Goal: Information Seeking & Learning: Learn about a topic

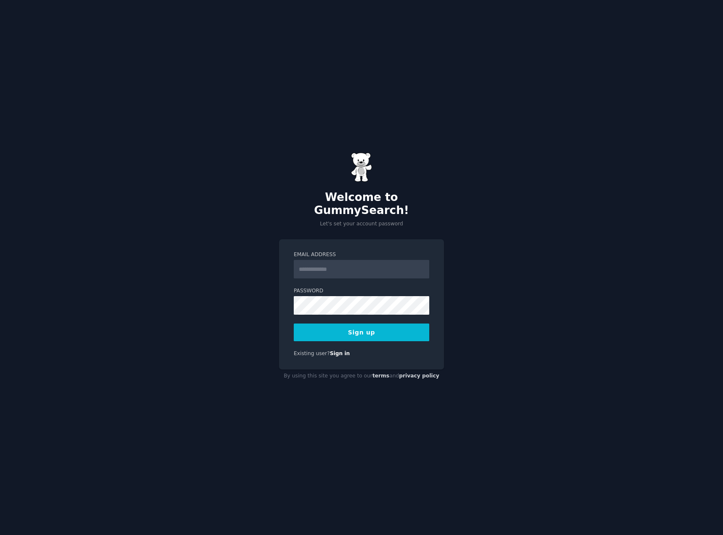
click at [309, 261] on input "Email Address" at bounding box center [362, 269] width 136 height 19
type input "**********"
click at [360, 323] on button "Sign up" at bounding box center [362, 332] width 136 height 18
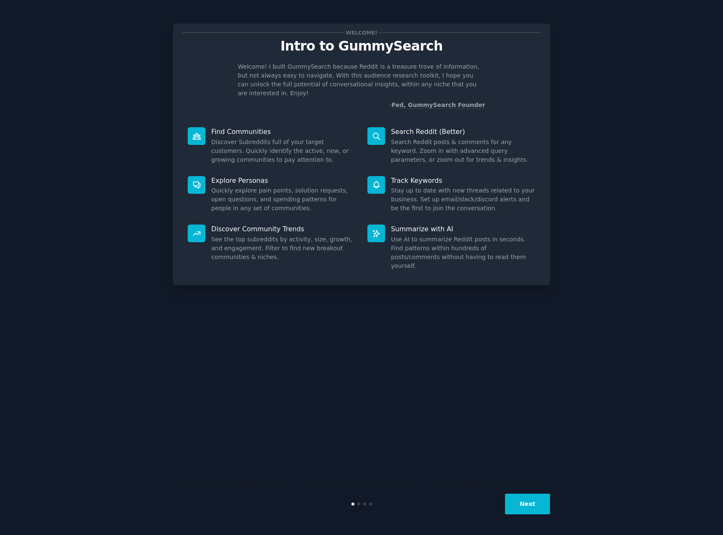
click at [199, 133] on icon at bounding box center [197, 136] width 8 height 6
click at [525, 506] on button "Next" at bounding box center [527, 503] width 45 height 21
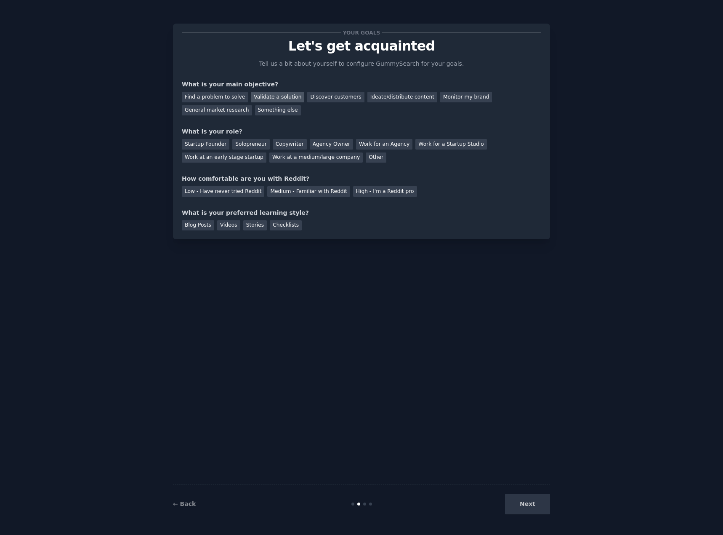
click at [275, 99] on div "Validate a solution" at bounding box center [277, 97] width 53 height 11
click at [323, 97] on div "Discover customers" at bounding box center [335, 97] width 57 height 11
click at [275, 97] on div "Validate a solution" at bounding box center [277, 97] width 53 height 11
click at [213, 146] on div "Startup Founder" at bounding box center [206, 144] width 48 height 11
click at [325, 192] on div "Medium - Familiar with Reddit" at bounding box center [308, 191] width 83 height 11
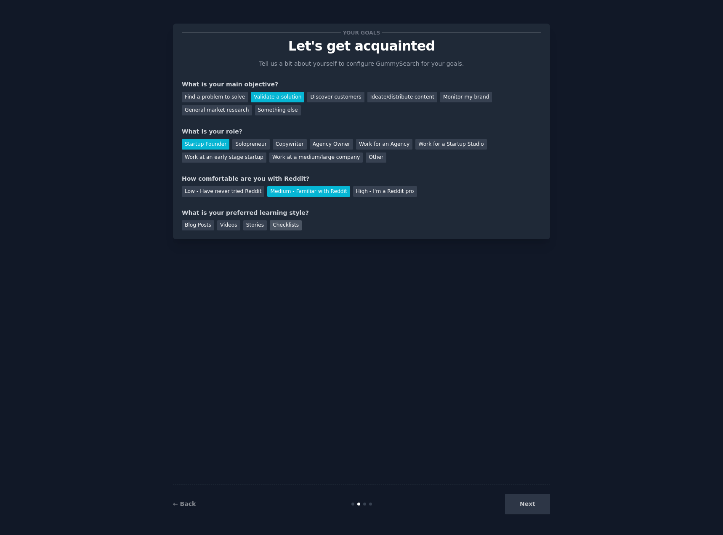
click at [278, 227] on div "Checklists" at bounding box center [286, 225] width 32 height 11
click at [224, 229] on div "Videos" at bounding box center [228, 225] width 23 height 11
click at [286, 226] on div "Checklists" at bounding box center [286, 225] width 32 height 11
click at [538, 507] on button "Next" at bounding box center [527, 503] width 45 height 21
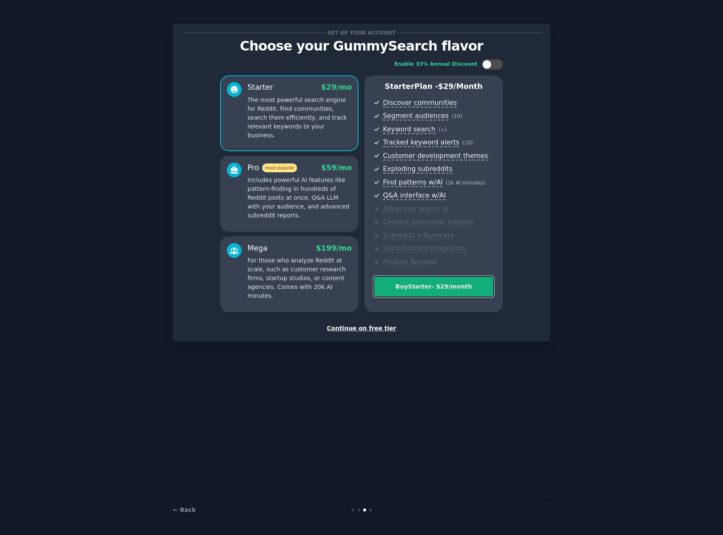
click at [421, 285] on div "Buy Starter - $ 29 /month" at bounding box center [434, 286] width 120 height 9
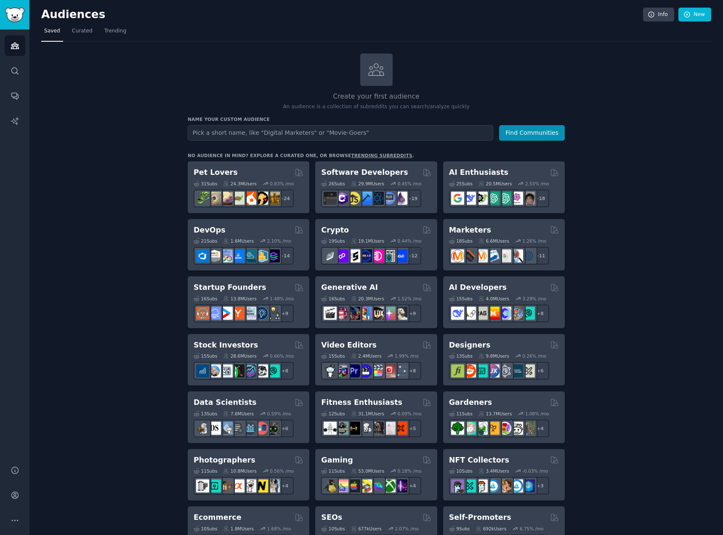
click at [256, 136] on input "text" at bounding box center [341, 133] width 306 height 16
type input "Addiction"
click at [517, 131] on button "Find Communities" at bounding box center [532, 133] width 66 height 16
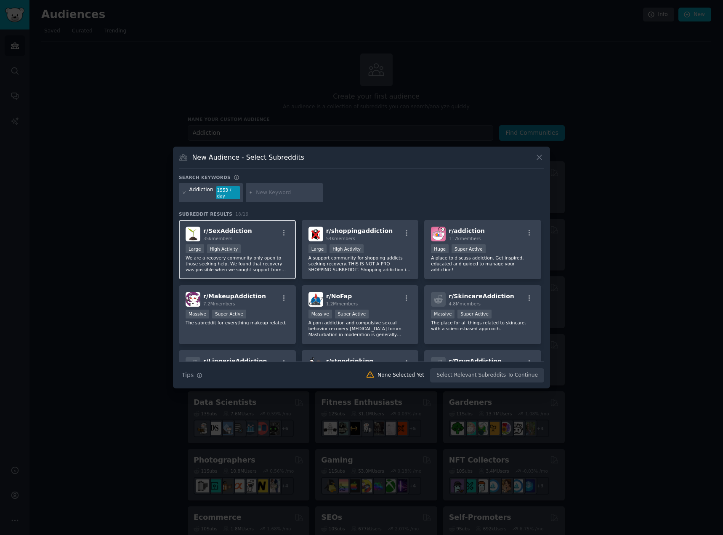
click at [274, 236] on div "r/ SexAddiction 35k members" at bounding box center [238, 233] width 104 height 15
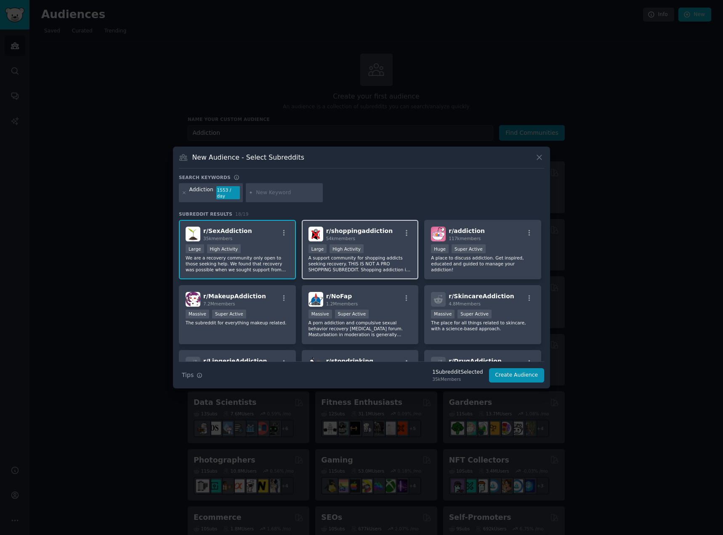
click at [402, 236] on div "r/ shoppingaddiction 54k members" at bounding box center [361, 233] width 104 height 15
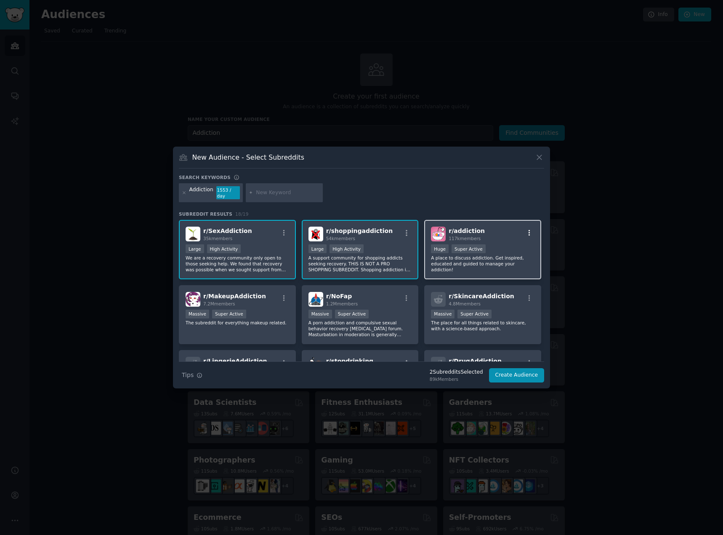
click at [527, 231] on icon "button" at bounding box center [530, 233] width 8 height 8
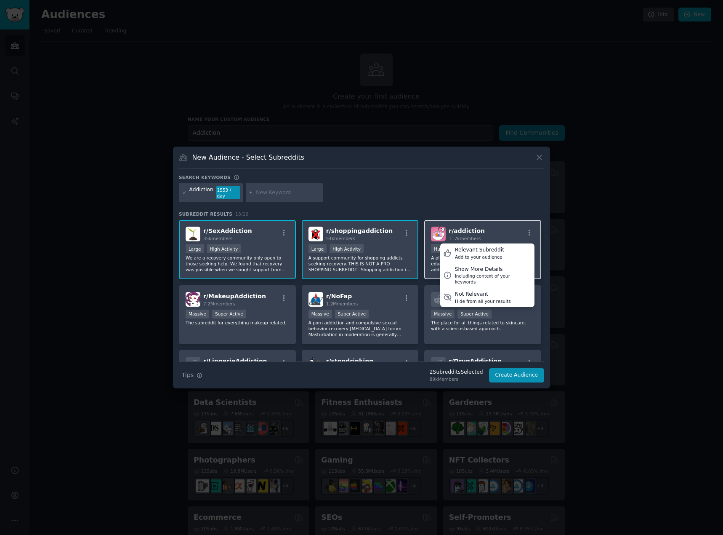
click at [480, 226] on div "r/ addiction 117k members Relevant Subreddit Add to your audience Show More Det…" at bounding box center [483, 233] width 104 height 15
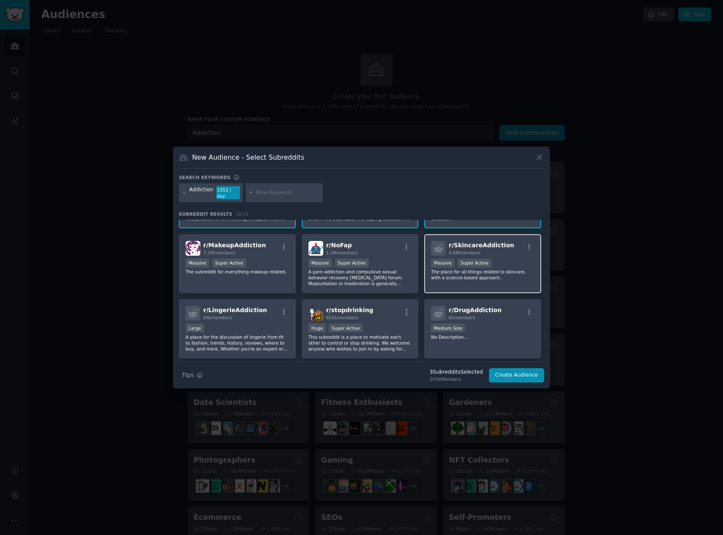
scroll to position [84, 0]
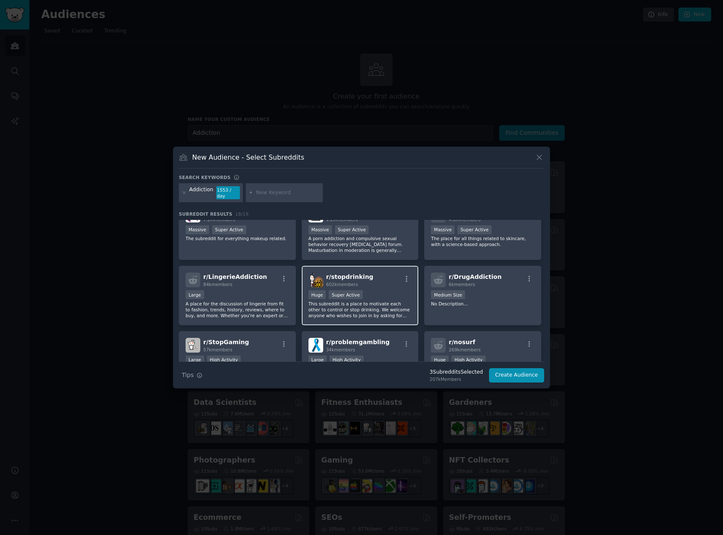
click at [396, 309] on p "This subreddit is a place to motivate each other to control or stop drinking. W…" at bounding box center [361, 310] width 104 height 18
click at [493, 306] on div "r/ DrugAddiction 6k members Medium Size No Description..." at bounding box center [482, 295] width 117 height 59
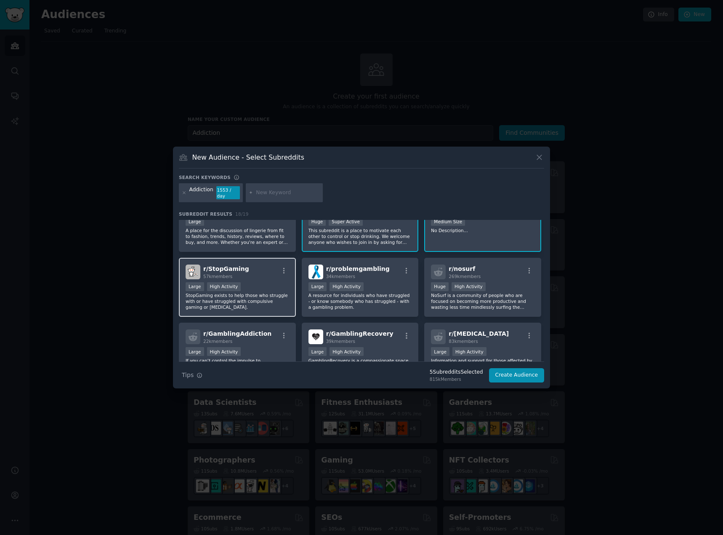
scroll to position [126, 0]
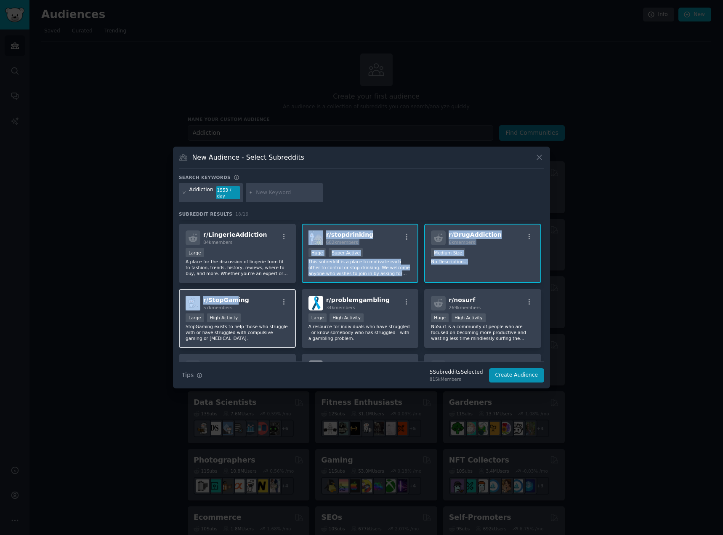
drag, startPoint x: 231, startPoint y: 282, endPoint x: 232, endPoint y: 290, distance: 8.1
click at [232, 286] on div "r/ SexAddiction 35k members Large High Activity We are a recovery community onl…" at bounding box center [361, 285] width 365 height 384
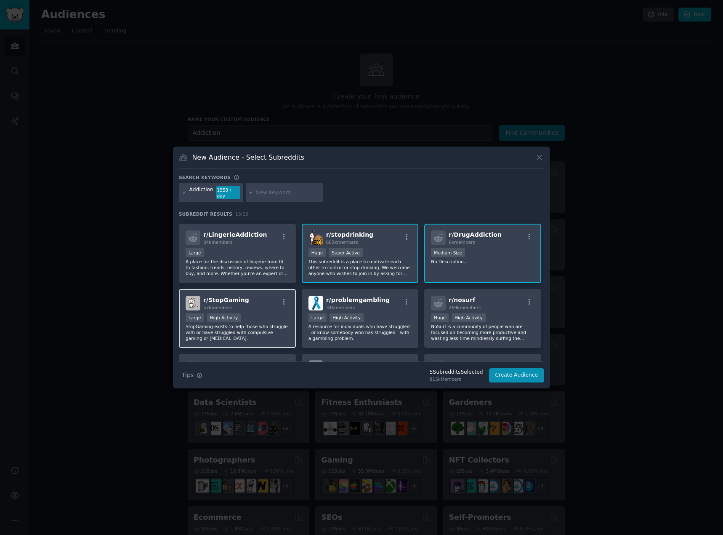
click at [266, 323] on p "StopGaming exists to help those who struggle with or have struggled with compul…" at bounding box center [238, 332] width 104 height 18
click at [403, 329] on p "A resource for individuals who have struggled - or know somebody who has strugg…" at bounding box center [361, 332] width 104 height 18
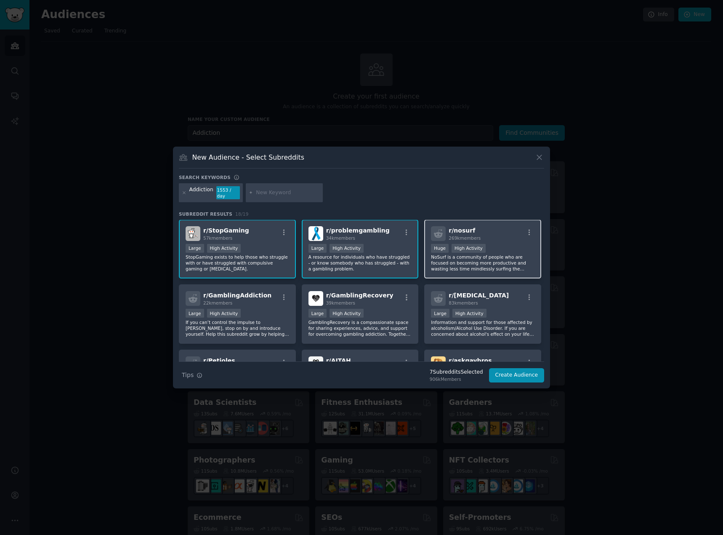
scroll to position [210, 0]
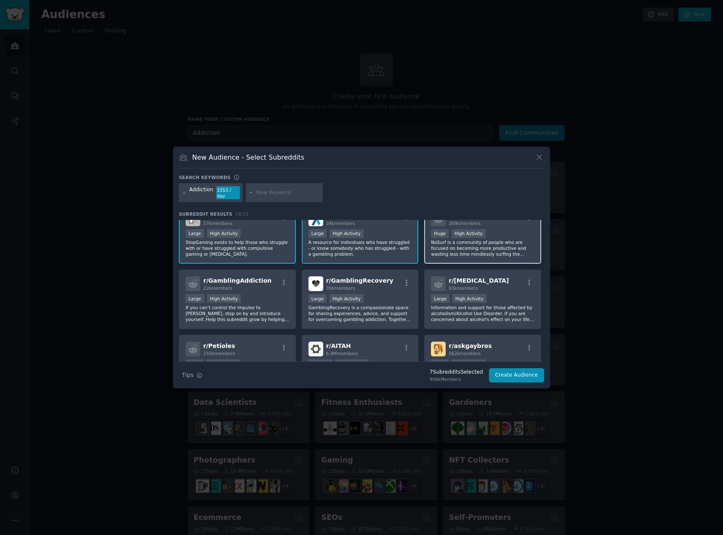
click at [507, 286] on div "r/ alcoholism 83k members" at bounding box center [483, 283] width 104 height 15
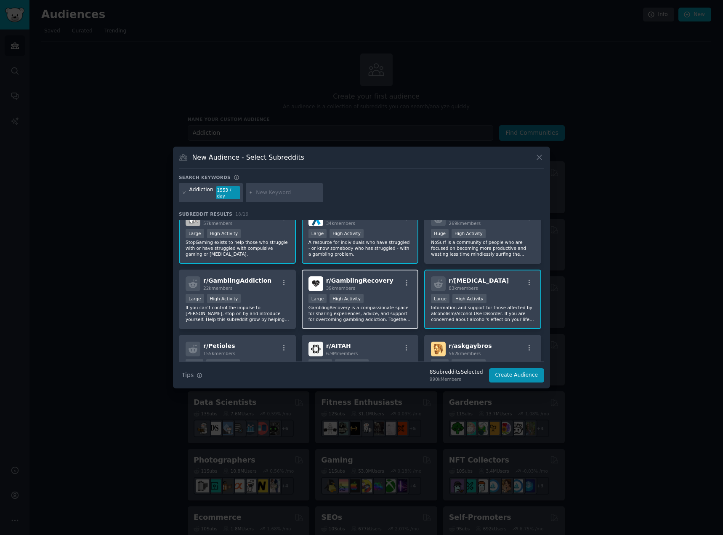
click at [376, 294] on div "Large High Activity" at bounding box center [361, 299] width 104 height 11
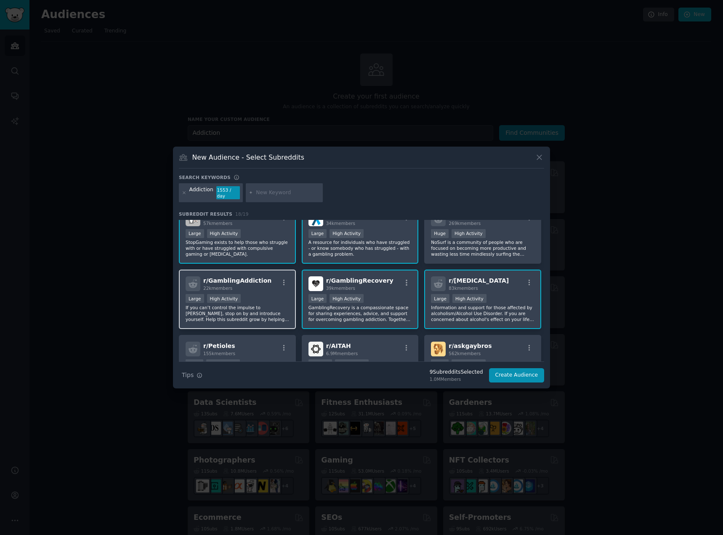
click at [253, 290] on div "r/ GamblingAddiction 22k members Large High Activity If you can’t control the i…" at bounding box center [237, 298] width 117 height 59
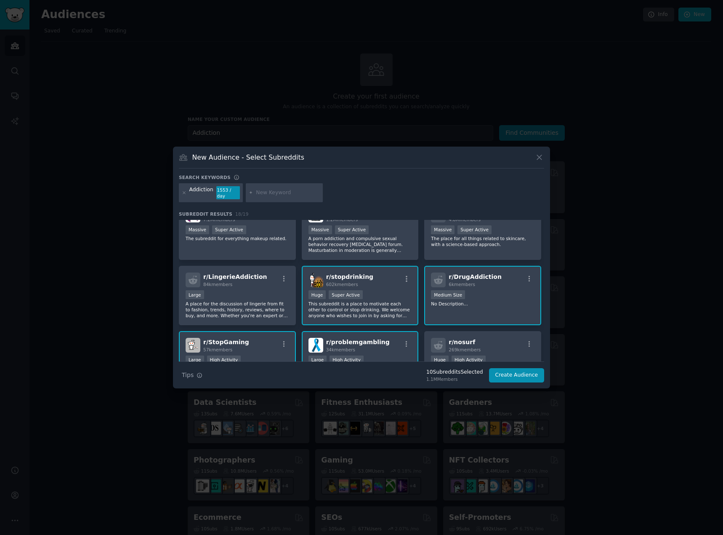
scroll to position [0, 0]
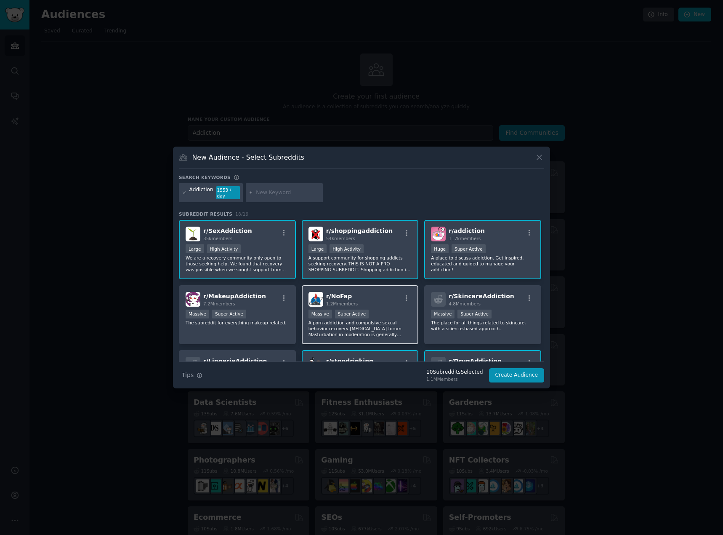
click at [387, 328] on p "A porn addiction and compulsive sexual behavior recovery peer support forum. Ma…" at bounding box center [361, 329] width 104 height 18
click at [517, 374] on button "Create Audience" at bounding box center [517, 375] width 56 height 14
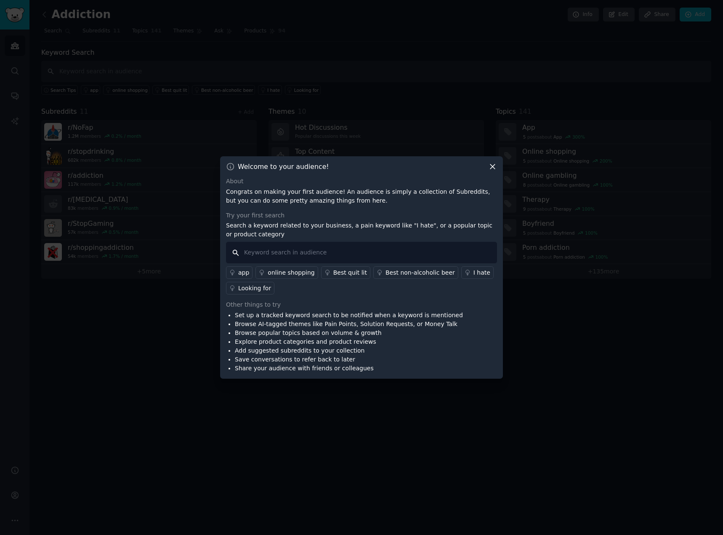
click at [369, 252] on input "text" at bounding box center [361, 252] width 271 height 21
type input "Wish I had called"
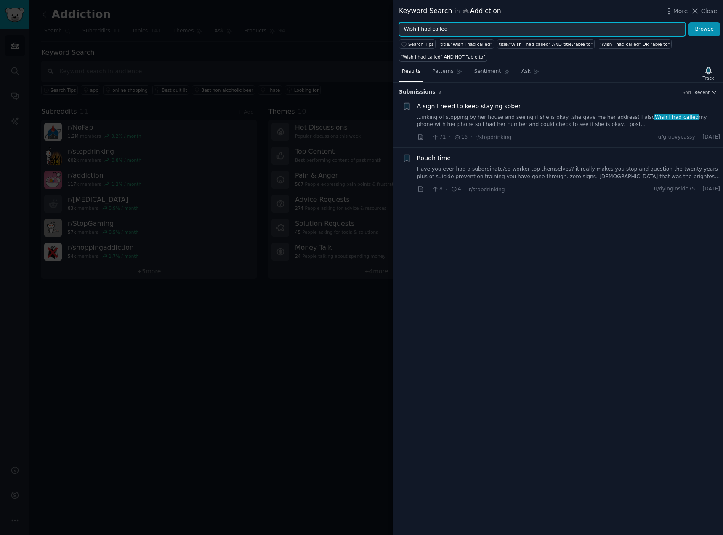
click at [479, 28] on input "Wish I had called" at bounding box center [542, 29] width 287 height 14
type input "support"
click at [689, 22] on button "Browse" at bounding box center [705, 29] width 32 height 14
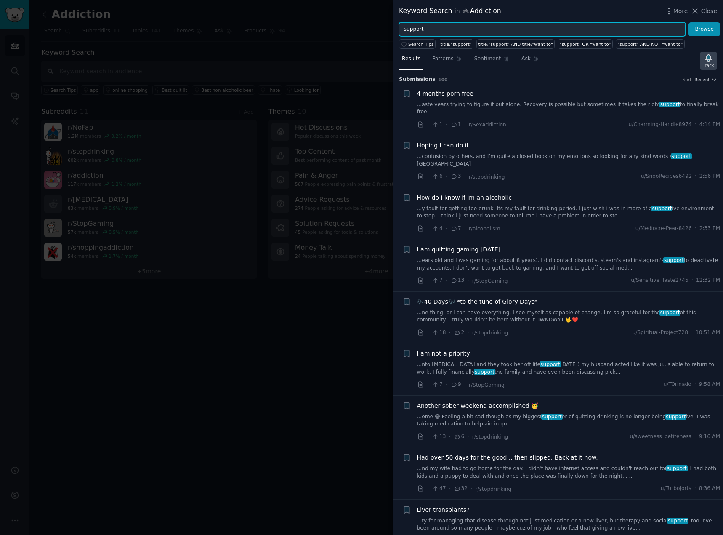
click at [708, 60] on icon "button" at bounding box center [708, 57] width 9 height 9
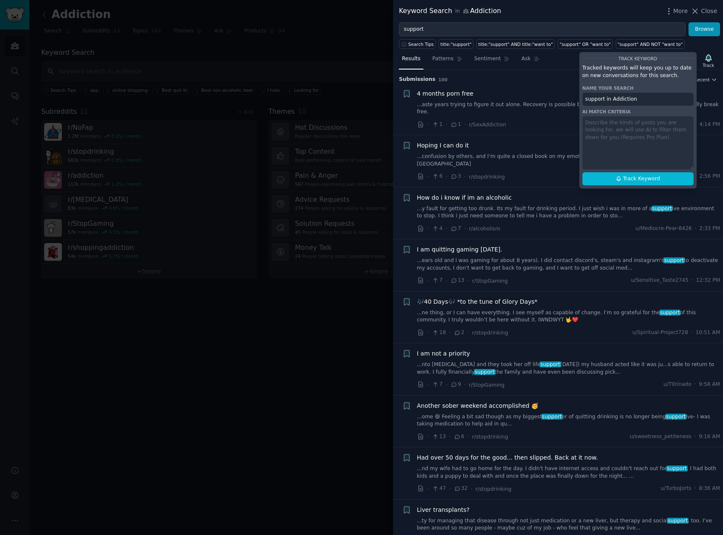
click at [603, 96] on input "support in Addiction" at bounding box center [638, 99] width 111 height 13
click at [604, 99] on input "support in Addiction" at bounding box center [638, 99] width 111 height 13
click at [586, 99] on input "support" in Addiction" at bounding box center [638, 99] width 111 height 13
type input ""support" in Addiction"
click at [635, 133] on div "Track Keyword Tracked keywords will keep you up to date on new conversations fo…" at bounding box center [638, 120] width 118 height 137
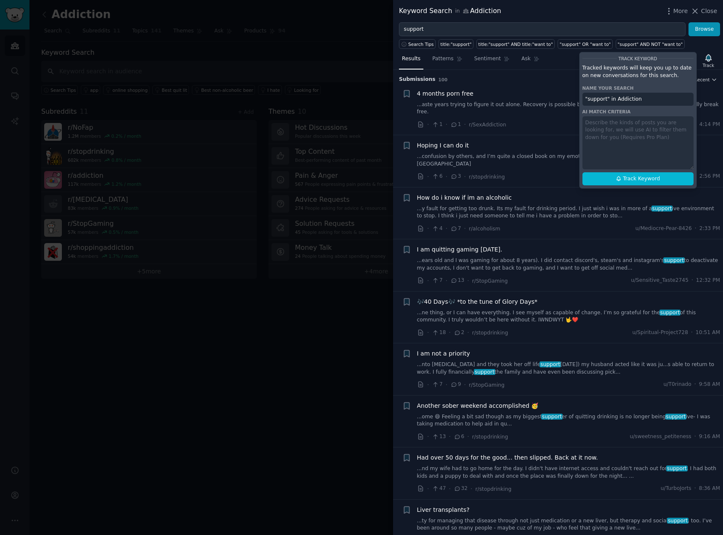
click at [603, 123] on div "Track Keyword Tracked keywords will keep you up to date on new conversations fo…" at bounding box center [638, 120] width 118 height 137
click at [593, 124] on div "Track Keyword Tracked keywords will keep you up to date on new conversations fo…" at bounding box center [638, 120] width 118 height 137
click at [591, 128] on div "Track Keyword Tracked keywords will keep you up to date on new conversations fo…" at bounding box center [638, 120] width 118 height 137
click at [590, 132] on div "Track Keyword Tracked keywords will keep you up to date on new conversations fo…" at bounding box center [638, 120] width 118 height 137
click at [616, 119] on div "Track Keyword Tracked keywords will keep you up to date on new conversations fo…" at bounding box center [638, 120] width 118 height 137
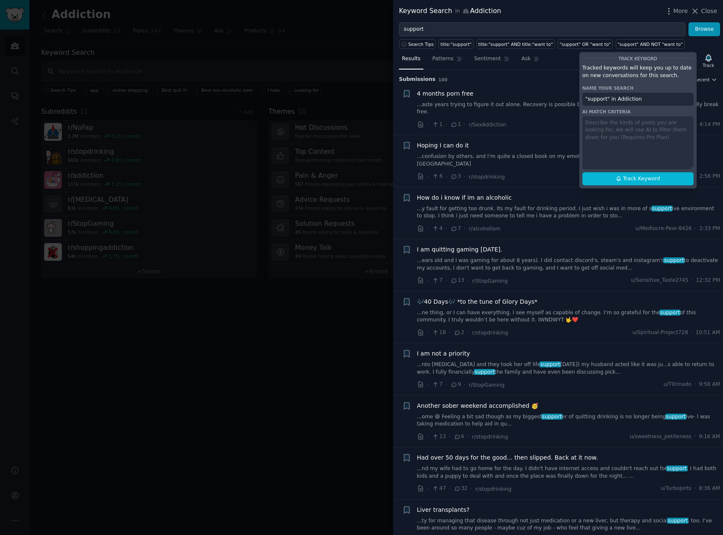
click at [605, 119] on div "Track Keyword Tracked keywords will keep you up to date on new conversations fo…" at bounding box center [638, 120] width 118 height 137
click at [641, 101] on input ""support" in Addiction" at bounding box center [638, 99] width 111 height 13
click at [618, 128] on div "Track Keyword Tracked keywords will keep you up to date on new conversations fo…" at bounding box center [638, 120] width 118 height 137
click at [646, 101] on input ""support" in Addiction" at bounding box center [638, 99] width 111 height 13
click at [654, 95] on input ""support" in Addiction" at bounding box center [638, 99] width 111 height 13
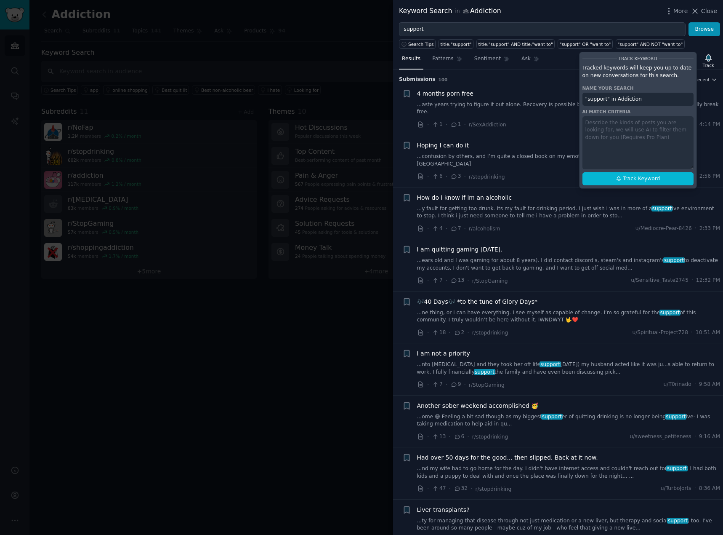
click at [622, 137] on div "Track Keyword Tracked keywords will keep you up to date on new conversations fo…" at bounding box center [638, 120] width 118 height 137
click at [637, 145] on div "Track Keyword Tracked keywords will keep you up to date on new conversations fo…" at bounding box center [638, 120] width 118 height 137
click at [596, 140] on div "Track Keyword Tracked keywords will keep you up to date on new conversations fo…" at bounding box center [638, 120] width 118 height 137
click at [595, 140] on div "Track Keyword Tracked keywords will keep you up to date on new conversations fo…" at bounding box center [638, 120] width 118 height 137
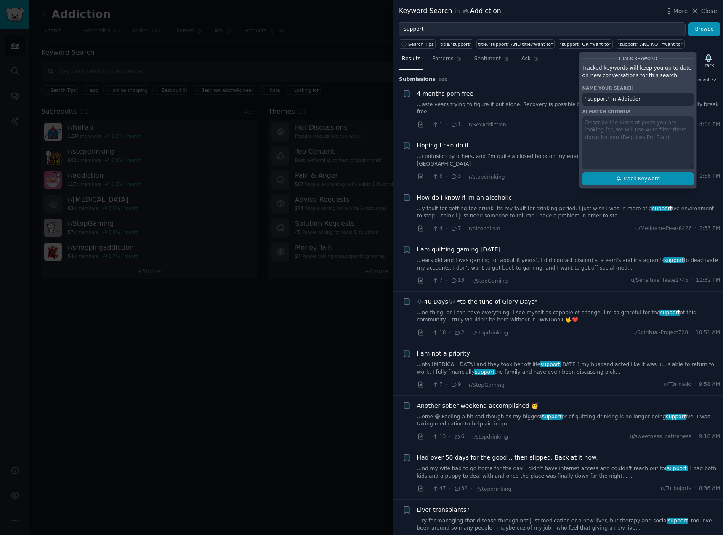
click at [645, 180] on span "Track Keyword" at bounding box center [641, 179] width 37 height 8
type input ""support" in Addiction"
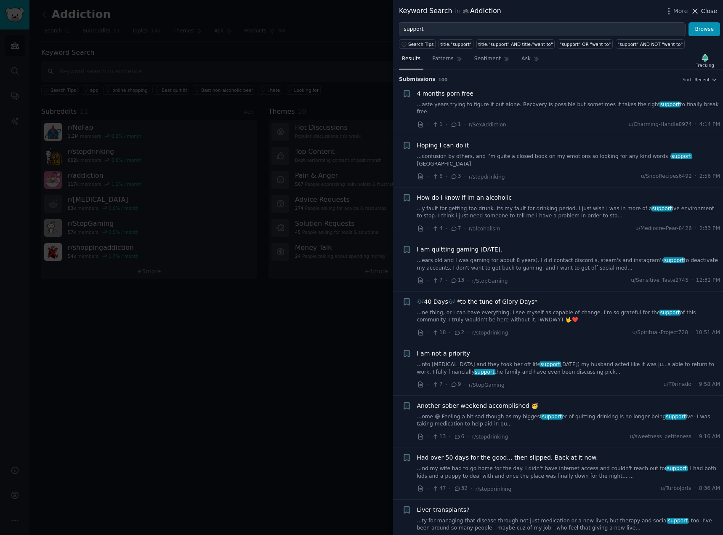
click at [706, 9] on span "Close" at bounding box center [709, 11] width 16 height 9
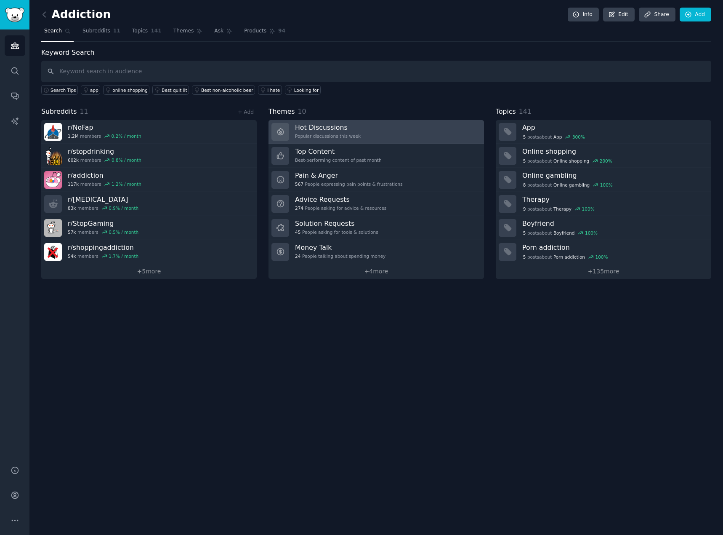
click at [312, 135] on div "Popular discussions this week" at bounding box center [328, 136] width 66 height 6
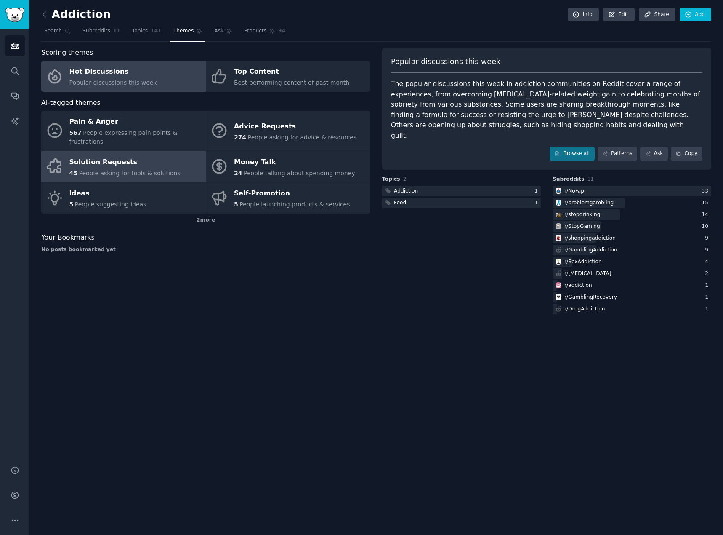
click at [155, 159] on div "Solution Requests" at bounding box center [124, 161] width 111 height 13
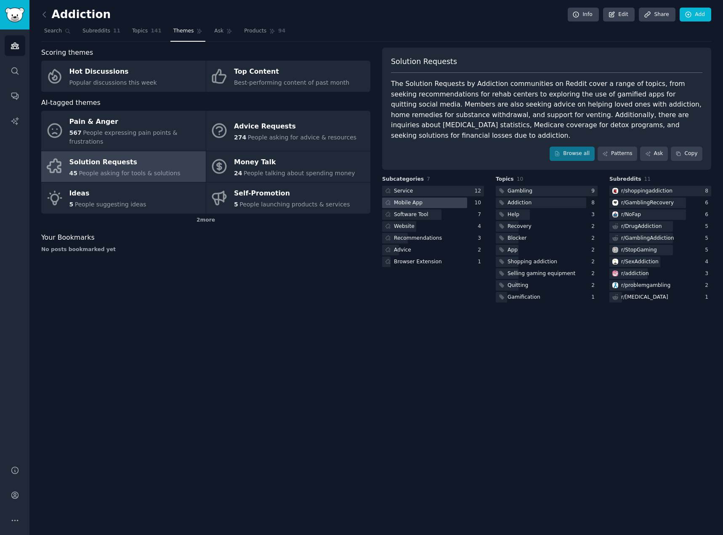
click at [437, 197] on div at bounding box center [424, 202] width 85 height 11
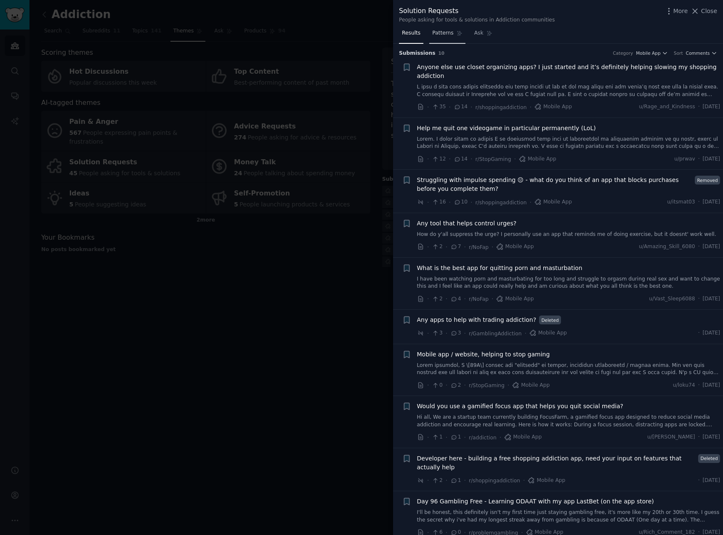
click at [449, 33] on span "Patterns" at bounding box center [442, 33] width 21 height 8
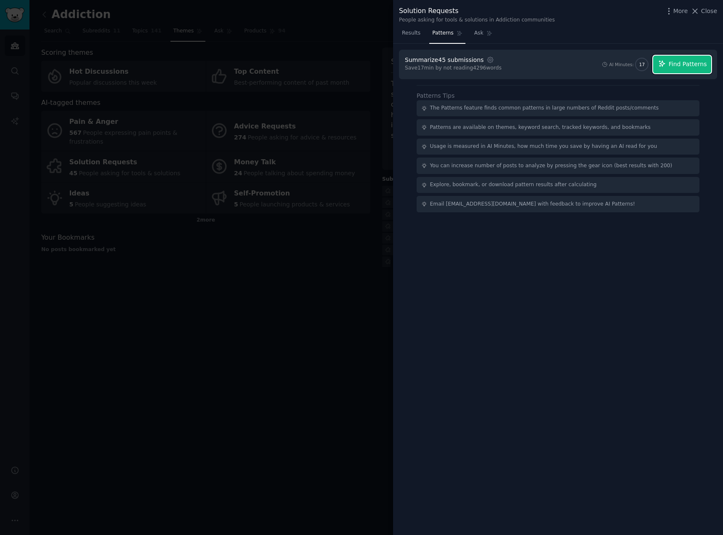
click at [680, 64] on span "Find Patterns" at bounding box center [688, 64] width 38 height 9
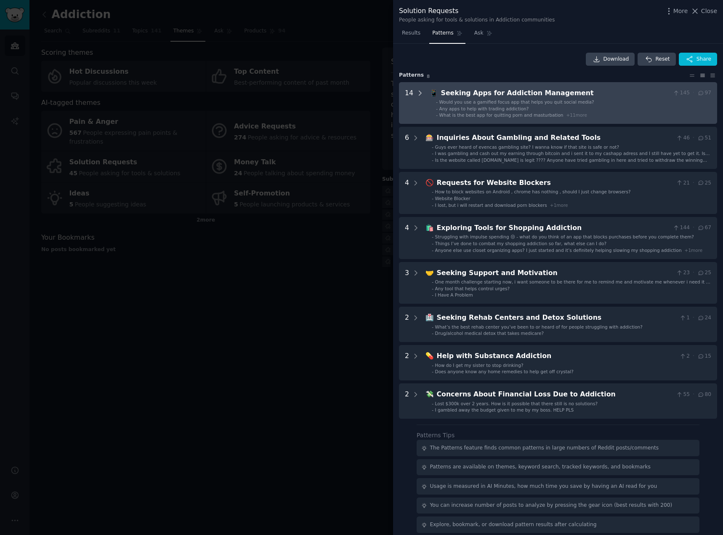
click at [420, 93] on icon at bounding box center [420, 93] width 8 height 8
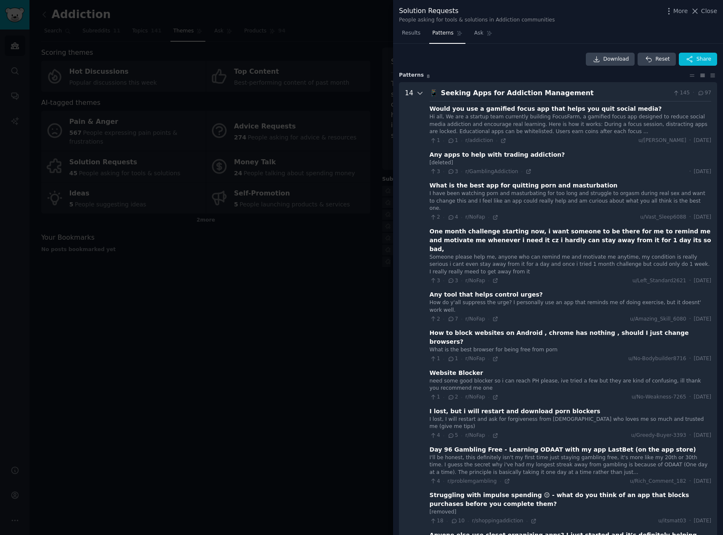
scroll to position [38, 0]
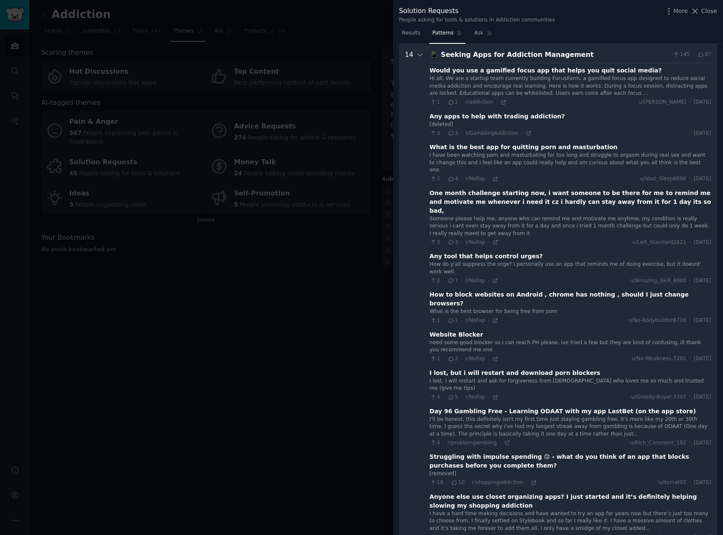
click at [671, 83] on div "Hi all, We are a startup team currently building FocusFarm, a gamified focus ap…" at bounding box center [571, 86] width 282 height 22
click at [514, 72] on div "Would you use a gamified focus app that helps you quit social media?" at bounding box center [546, 70] width 232 height 9
click at [496, 252] on div "Any tool that helps control urges?" at bounding box center [486, 256] width 113 height 9
click at [448, 330] on div "Website Blocker" at bounding box center [456, 334] width 53 height 9
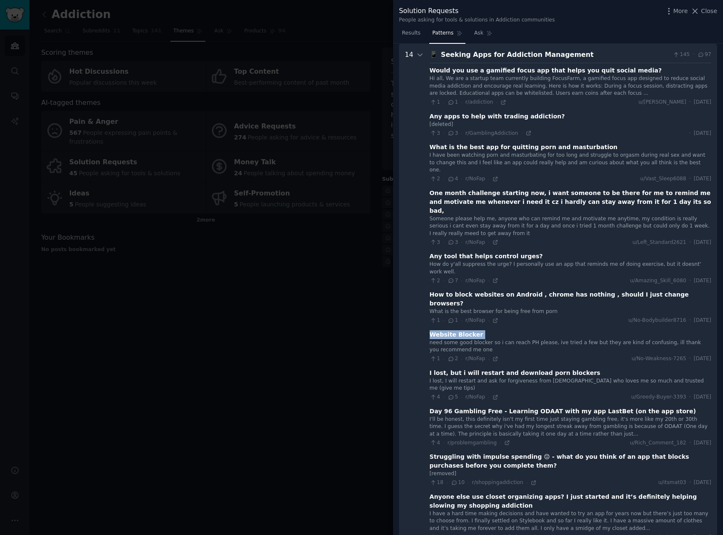
click at [448, 330] on div "Website Blocker" at bounding box center [456, 334] width 53 height 9
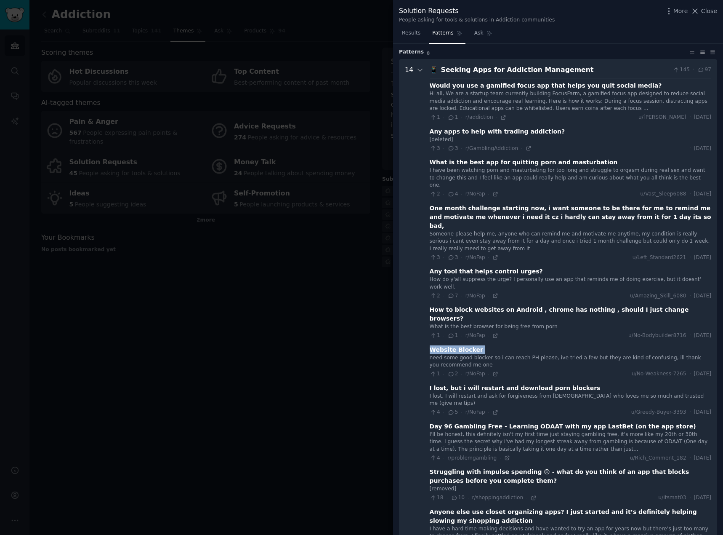
scroll to position [42, 0]
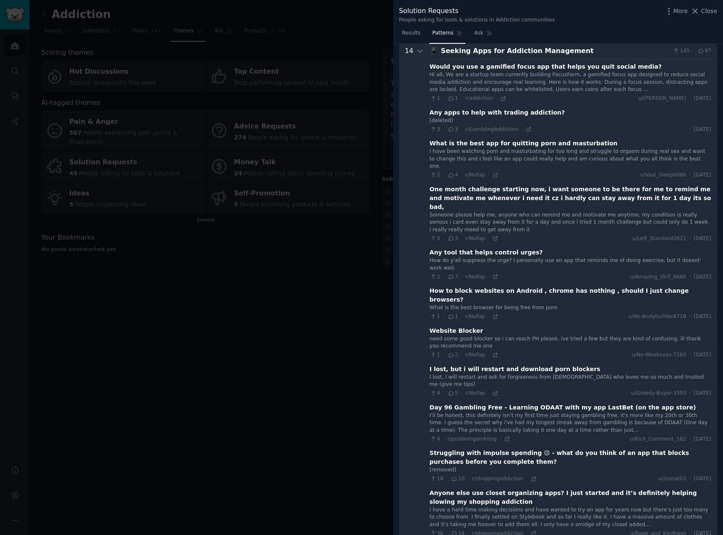
click at [561, 69] on div "Would you use a gamified focus app that helps you quit social media?" at bounding box center [546, 66] width 232 height 9
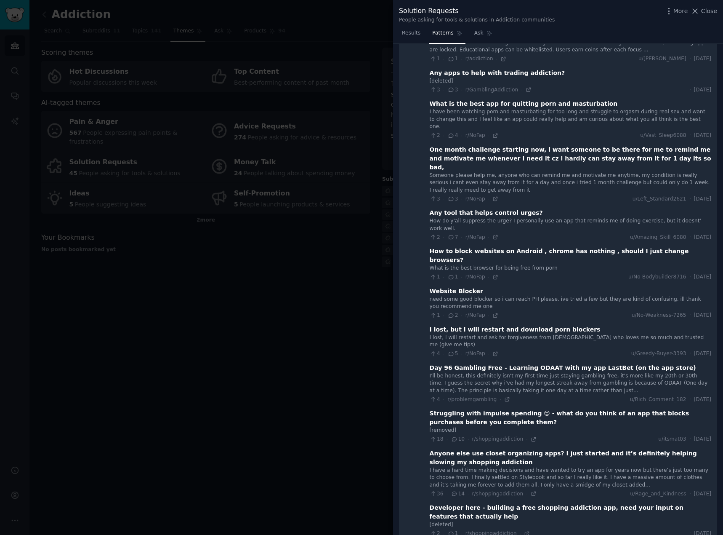
scroll to position [0, 0]
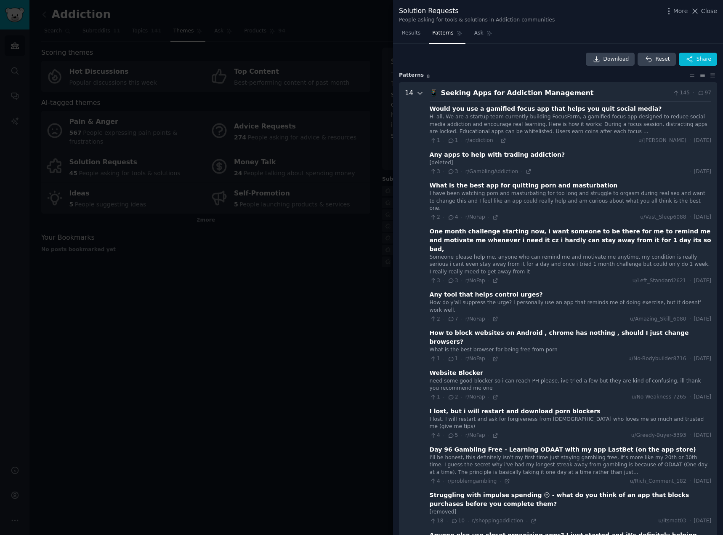
click at [416, 90] on icon at bounding box center [420, 93] width 8 height 8
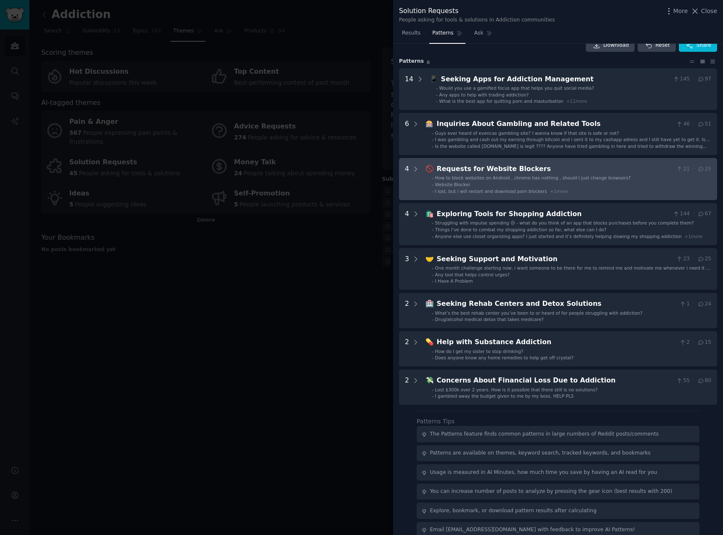
scroll to position [26, 0]
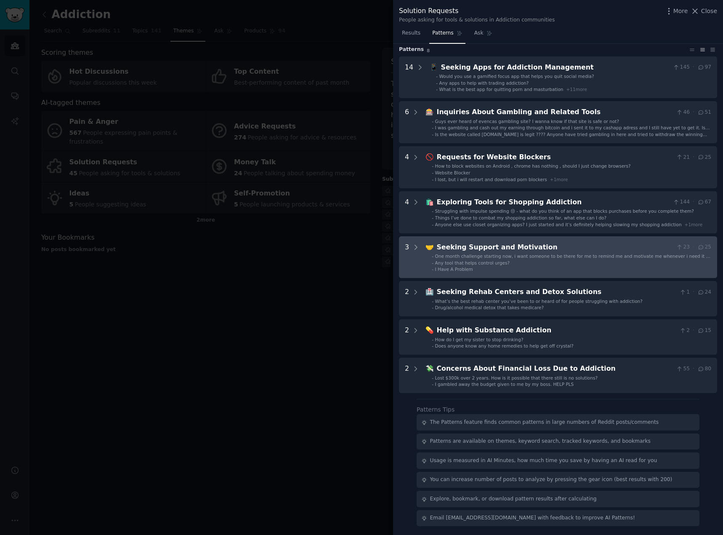
click at [524, 246] on div "Seeking Support and Motivation" at bounding box center [555, 247] width 236 height 11
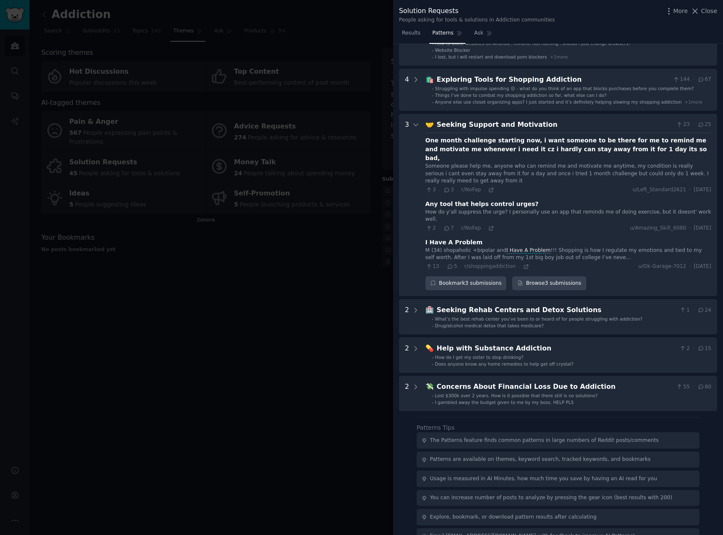
scroll to position [150, 0]
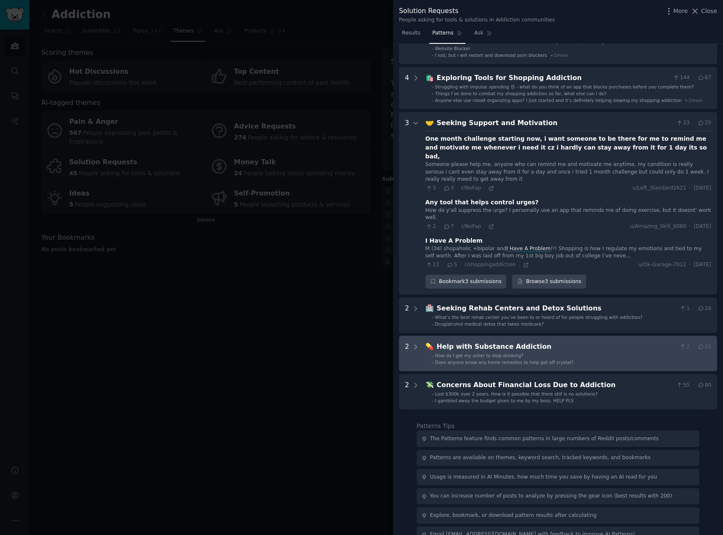
click at [550, 341] on div "Help with Substance Addiction" at bounding box center [557, 346] width 240 height 11
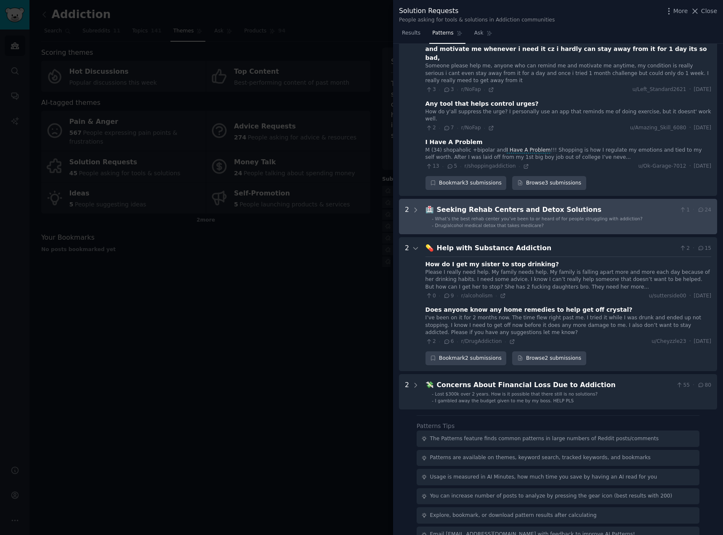
scroll to position [0, 0]
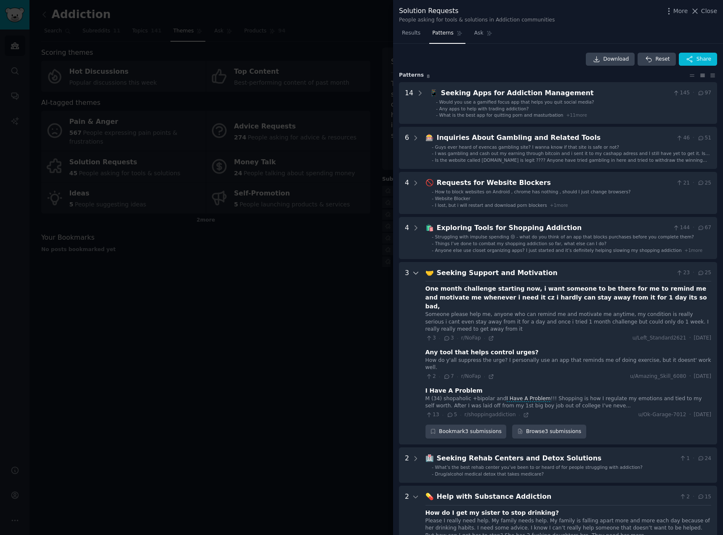
click at [413, 275] on icon at bounding box center [416, 273] width 8 height 8
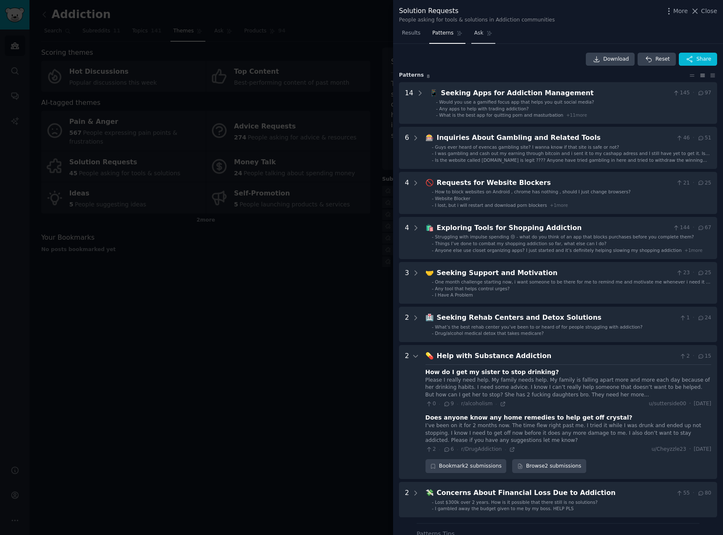
click at [474, 32] on span "Ask" at bounding box center [478, 33] width 9 height 8
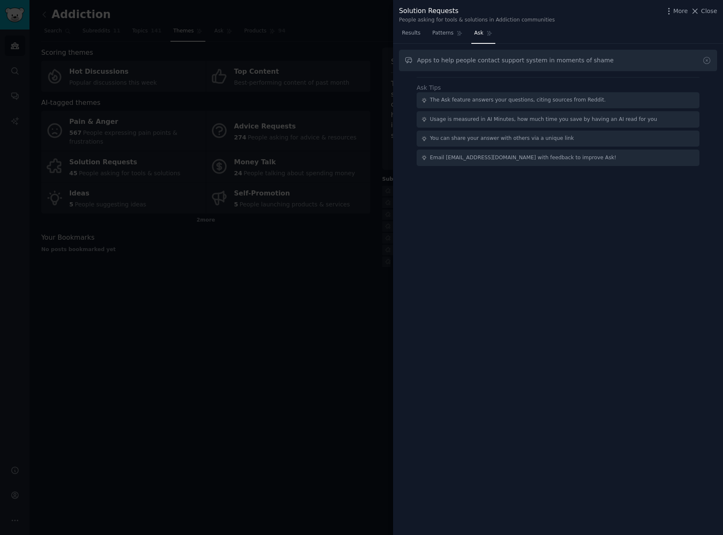
type input "Apps to help people contact support system in moments of shame"
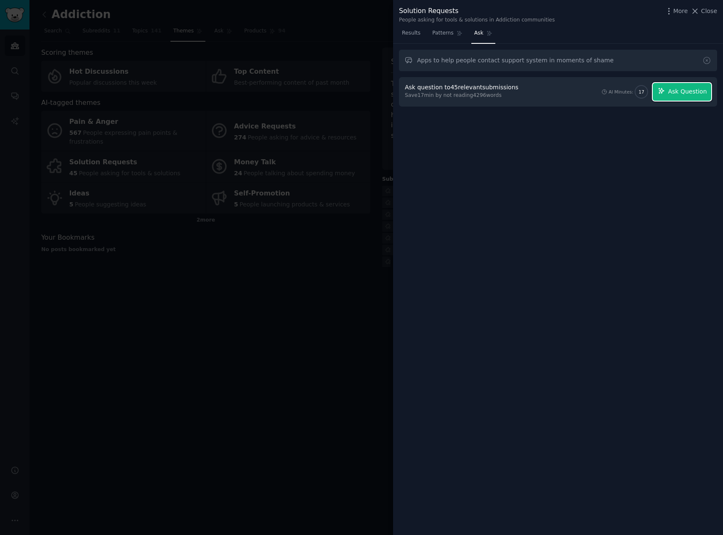
click at [683, 91] on span "Ask Question" at bounding box center [687, 91] width 39 height 9
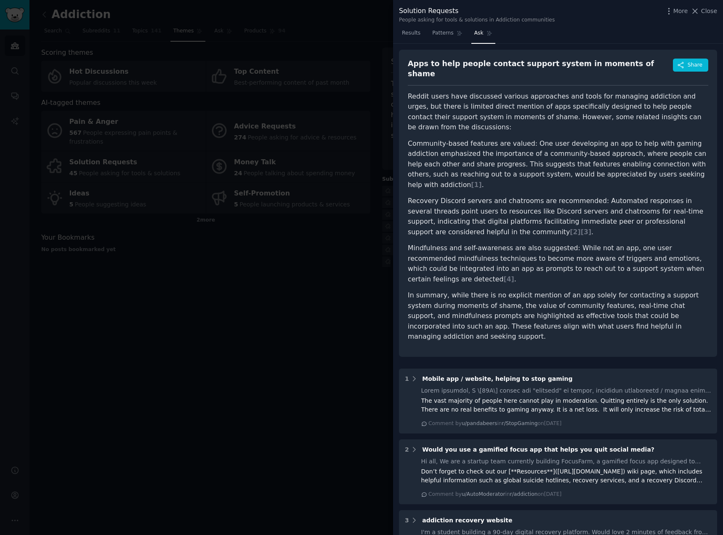
scroll to position [42, 0]
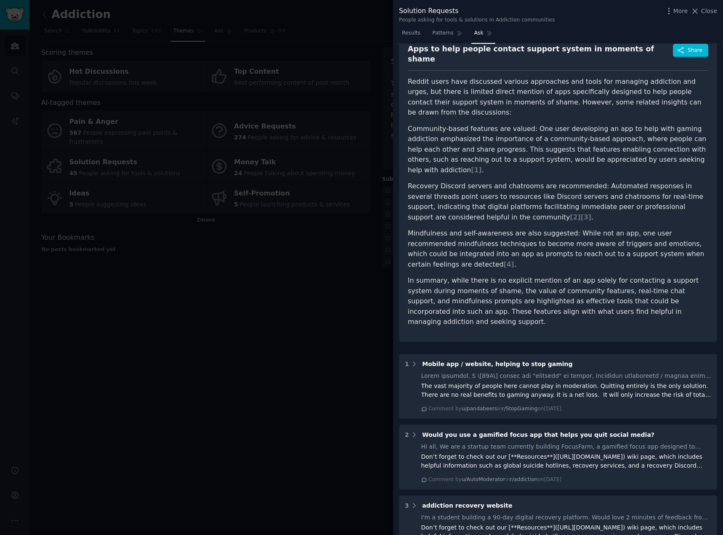
click at [299, 278] on div at bounding box center [361, 267] width 723 height 535
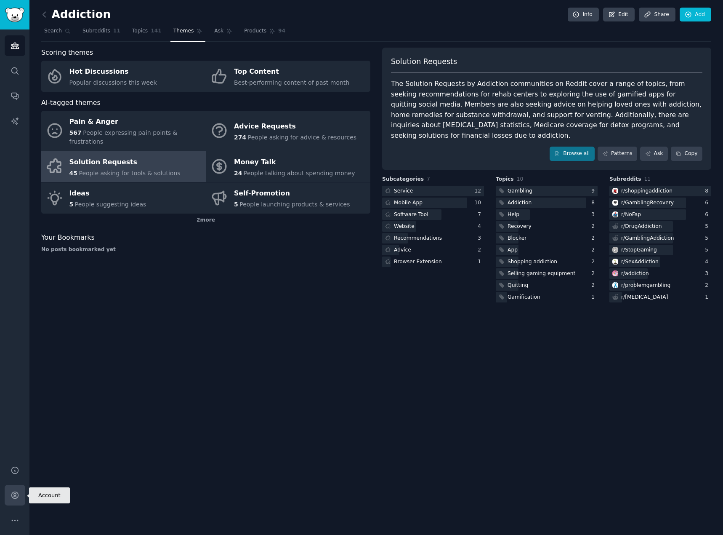
click at [16, 498] on icon "Sidebar" at bounding box center [15, 494] width 9 height 9
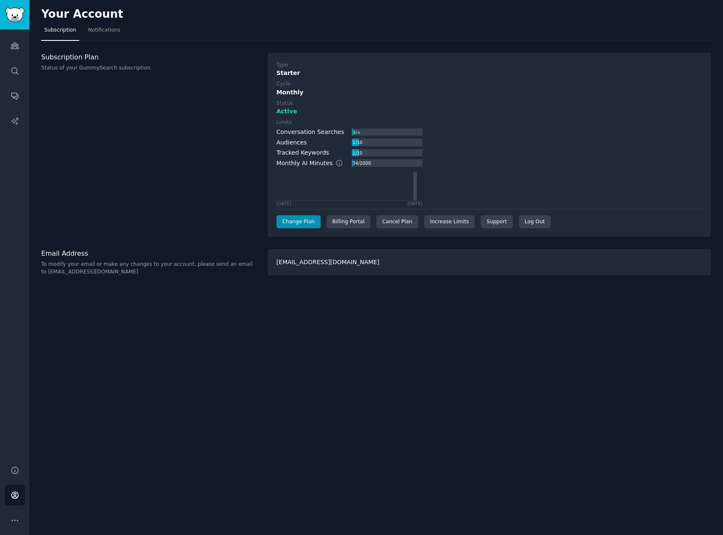
click at [126, 71] on p "Status of your GummySearch subscription" at bounding box center [150, 68] width 218 height 8
click at [91, 59] on h3 "Subscription Plan" at bounding box center [150, 57] width 218 height 9
click at [283, 224] on link "Change Plan" at bounding box center [299, 221] width 44 height 13
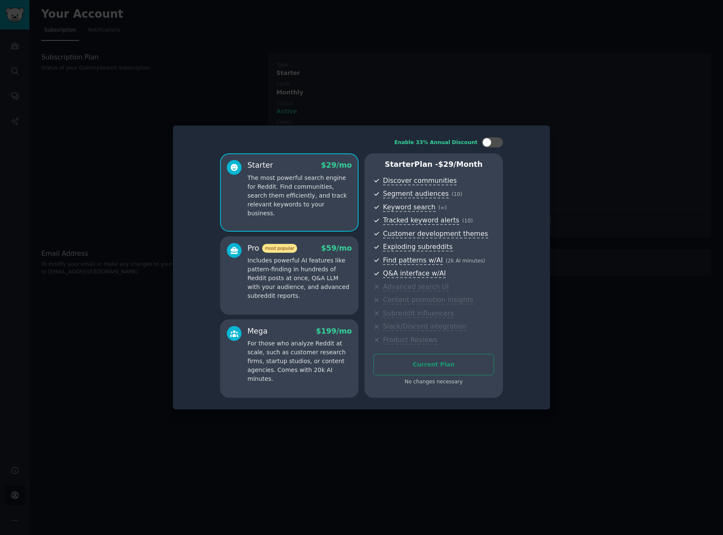
click at [322, 264] on p "Includes powerful AI features like pattern-finding in hundreds of Reddit posts …" at bounding box center [300, 278] width 104 height 44
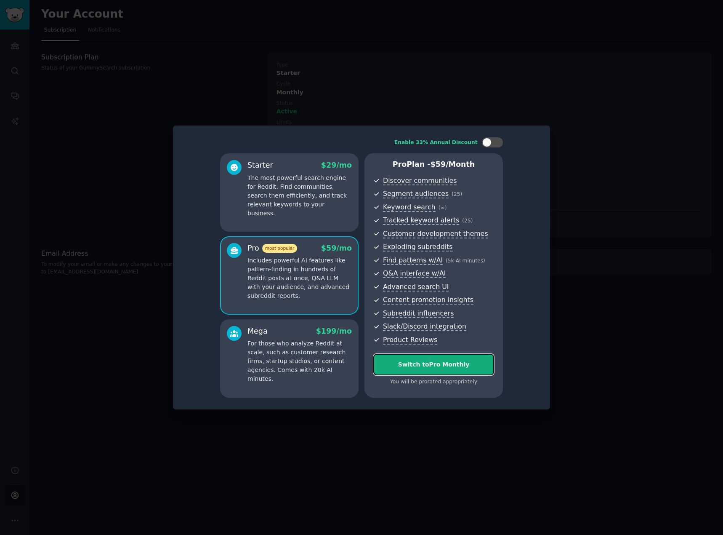
click at [437, 367] on div "Switch to Pro Monthly" at bounding box center [434, 364] width 120 height 9
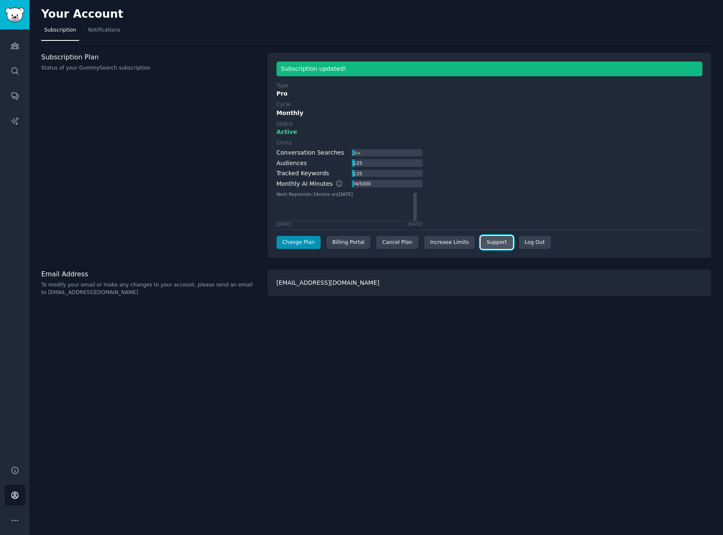
click at [485, 244] on link "Support" at bounding box center [497, 242] width 32 height 13
drag, startPoint x: 38, startPoint y: 292, endPoint x: 100, endPoint y: 295, distance: 61.6
click at [100, 295] on div "Your Account Subscription Notifications Subscription Plan Status of your GummyS…" at bounding box center [376, 267] width 694 height 535
copy p "help@gummysearch.com"
click at [13, 50] on link "Audiences" at bounding box center [15, 45] width 21 height 21
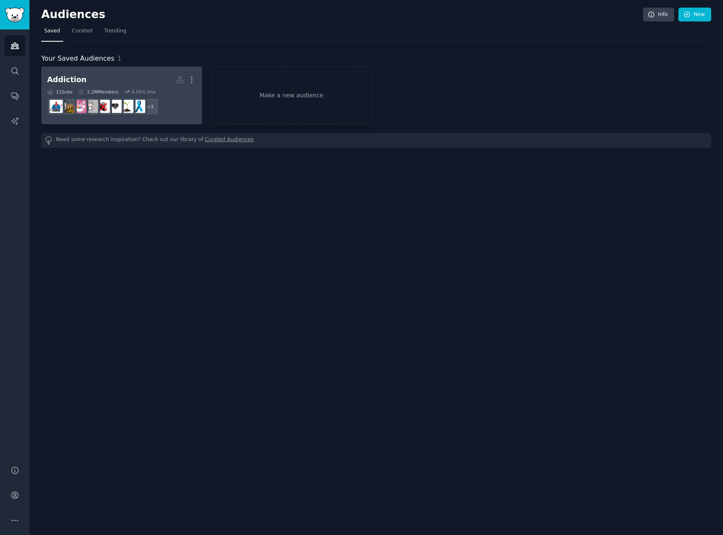
click at [133, 77] on h2 "Addiction More" at bounding box center [121, 79] width 149 height 15
